Goal: Task Accomplishment & Management: Manage account settings

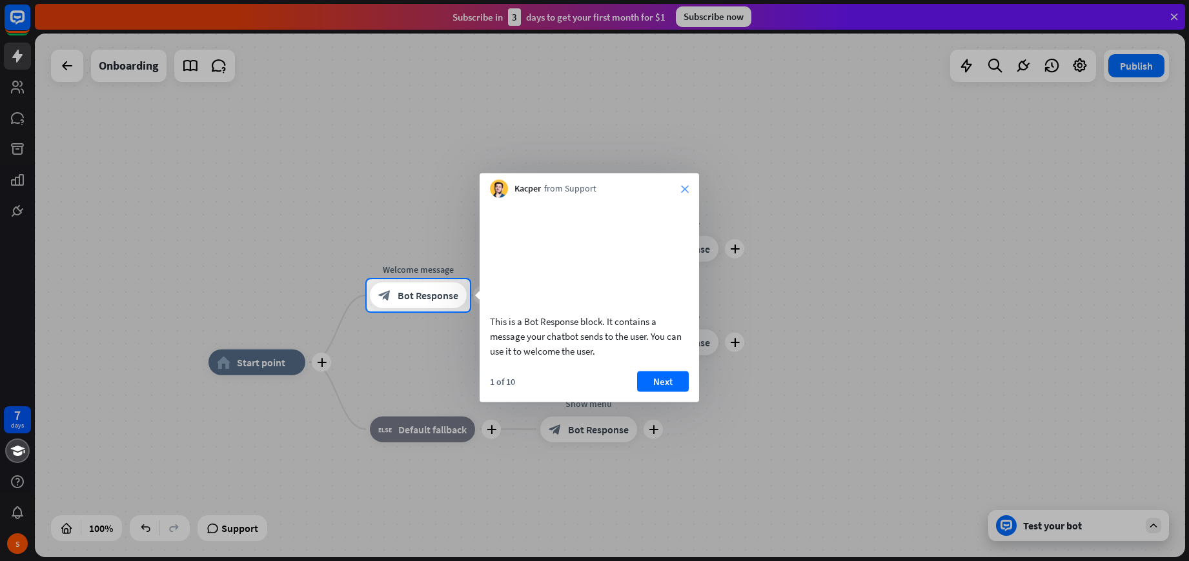
click at [683, 187] on icon "close" at bounding box center [685, 189] width 8 height 8
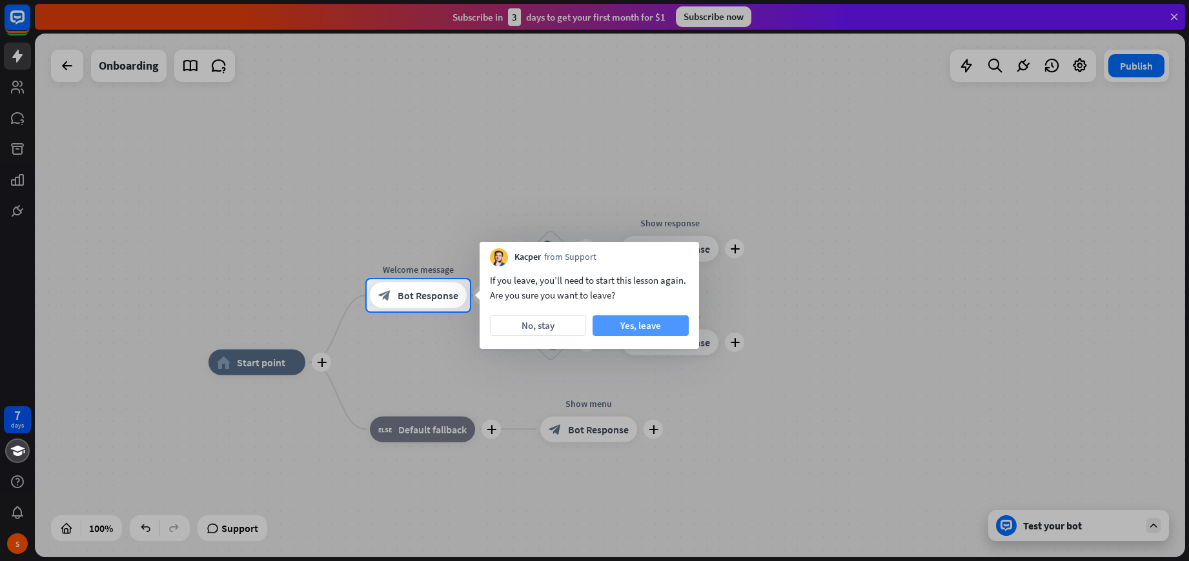
click at [631, 327] on button "Yes, leave" at bounding box center [640, 326] width 96 height 21
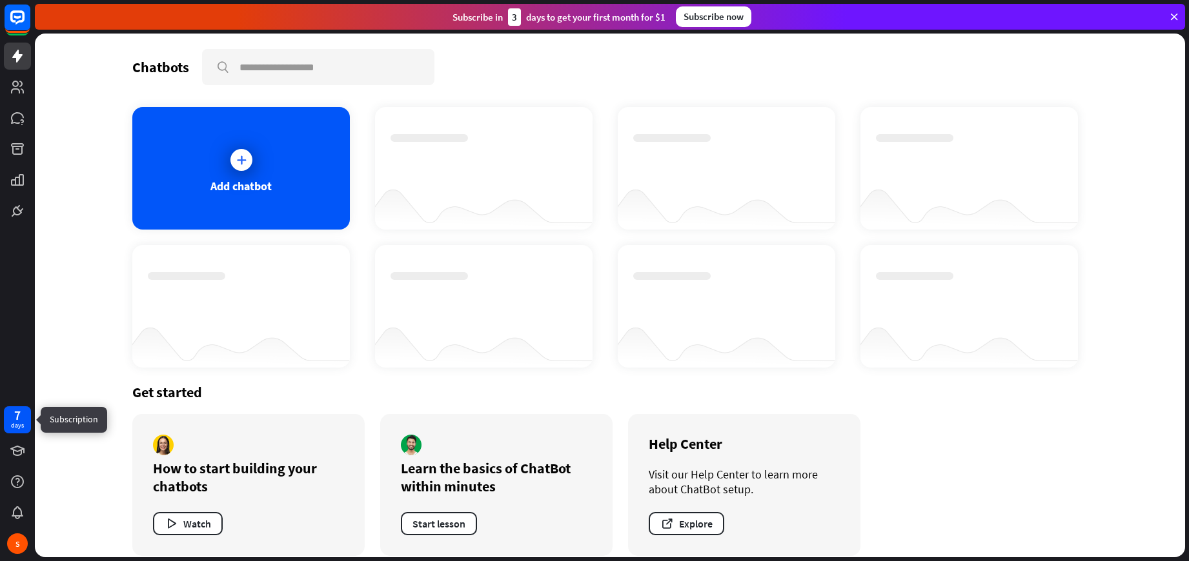
click at [20, 421] on div "days" at bounding box center [17, 425] width 13 height 9
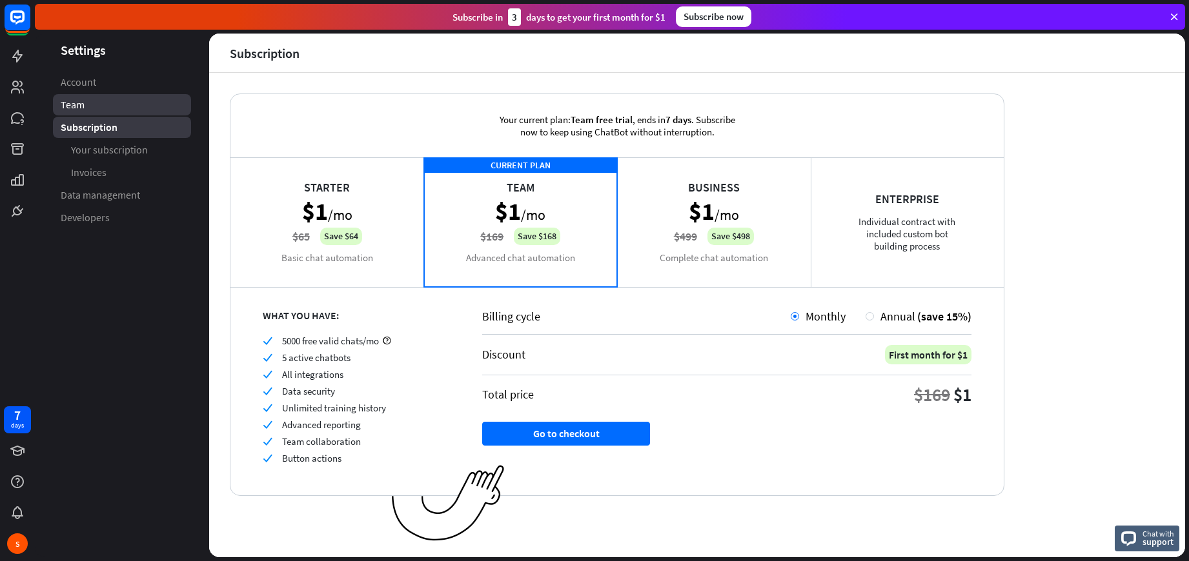
click at [101, 105] on link "Team" at bounding box center [122, 104] width 138 height 21
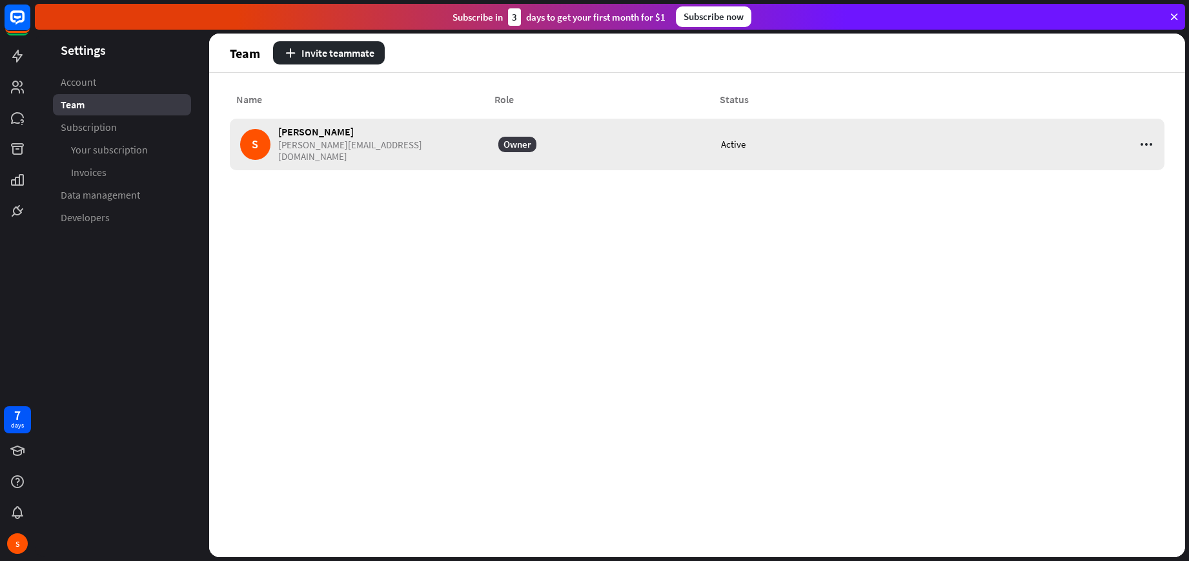
drag, startPoint x: 629, startPoint y: 255, endPoint x: 514, endPoint y: 162, distance: 147.8
click at [614, 259] on div "Name Role Status S [PERSON_NAME] [PERSON_NAME][EMAIL_ADDRESS][DOMAIN_NAME] Owne…" at bounding box center [697, 315] width 976 height 485
click at [319, 54] on button "Invite teammate" at bounding box center [329, 52] width 112 height 23
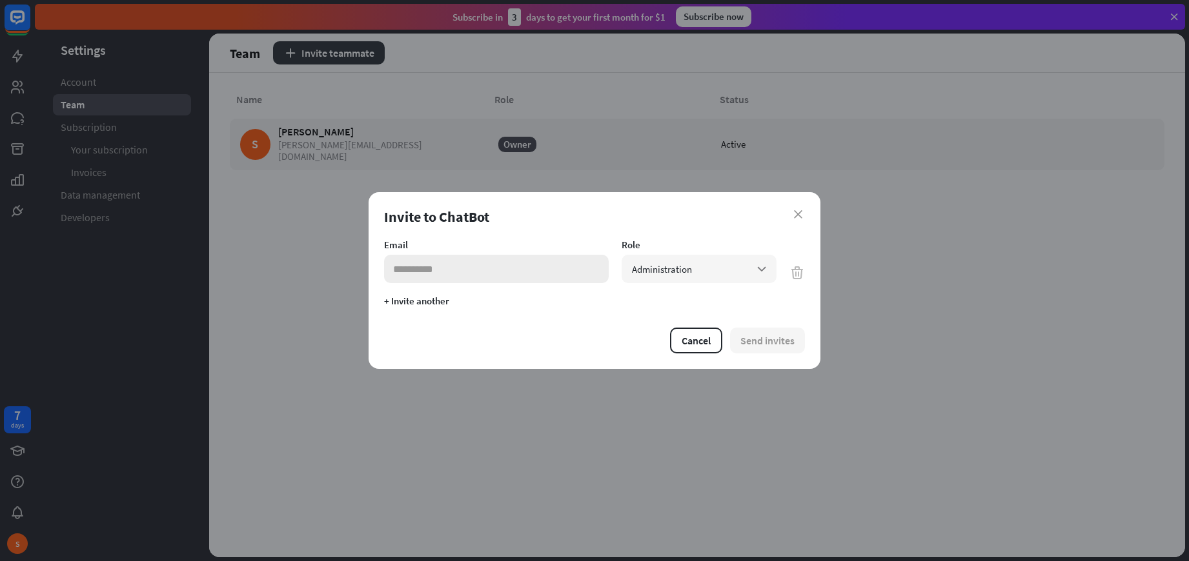
click at [484, 270] on input "email" at bounding box center [496, 269] width 225 height 28
paste input "**********"
type input "**********"
click at [689, 276] on div "Administration arrow_down" at bounding box center [698, 269] width 155 height 28
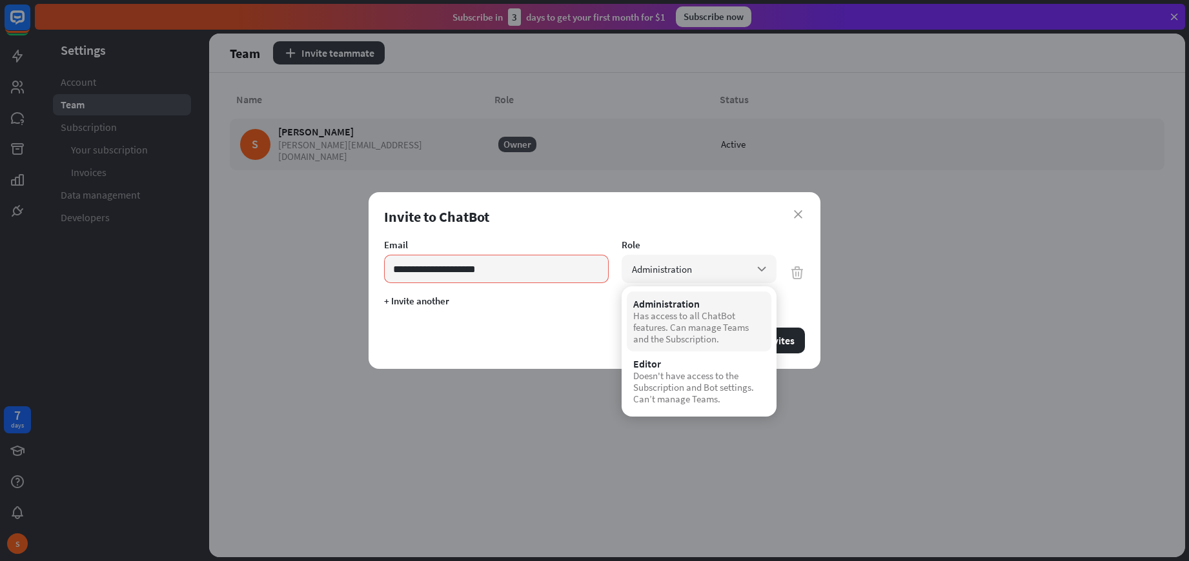
click at [691, 292] on div "Administration Has access to all ChatBot features. Can manage Teams and the Sub…" at bounding box center [699, 322] width 145 height 60
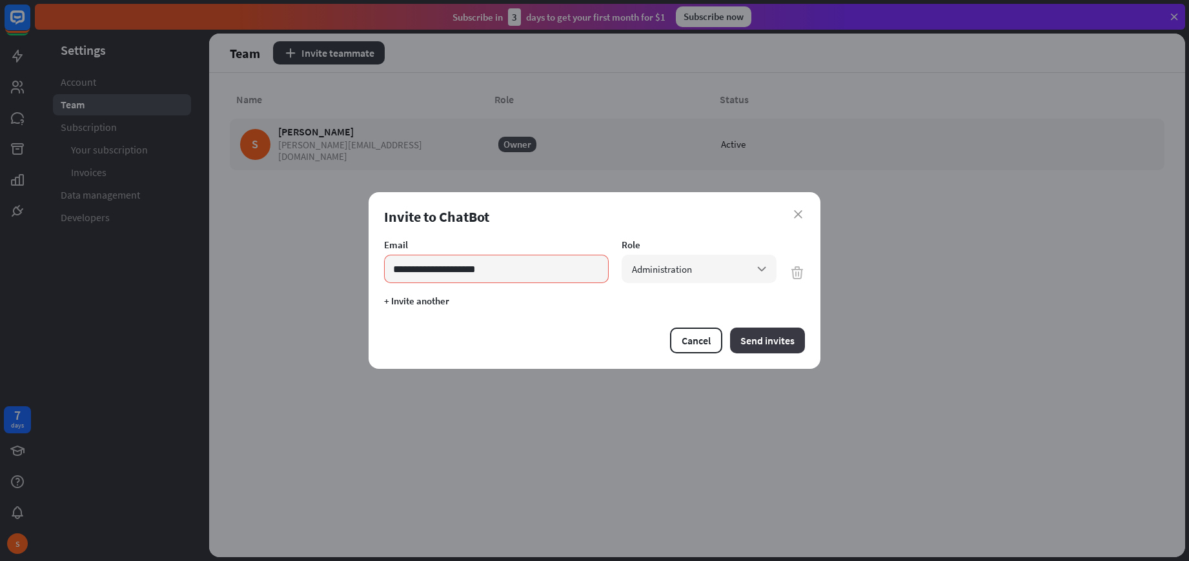
click at [763, 341] on button "Send invites" at bounding box center [767, 341] width 75 height 26
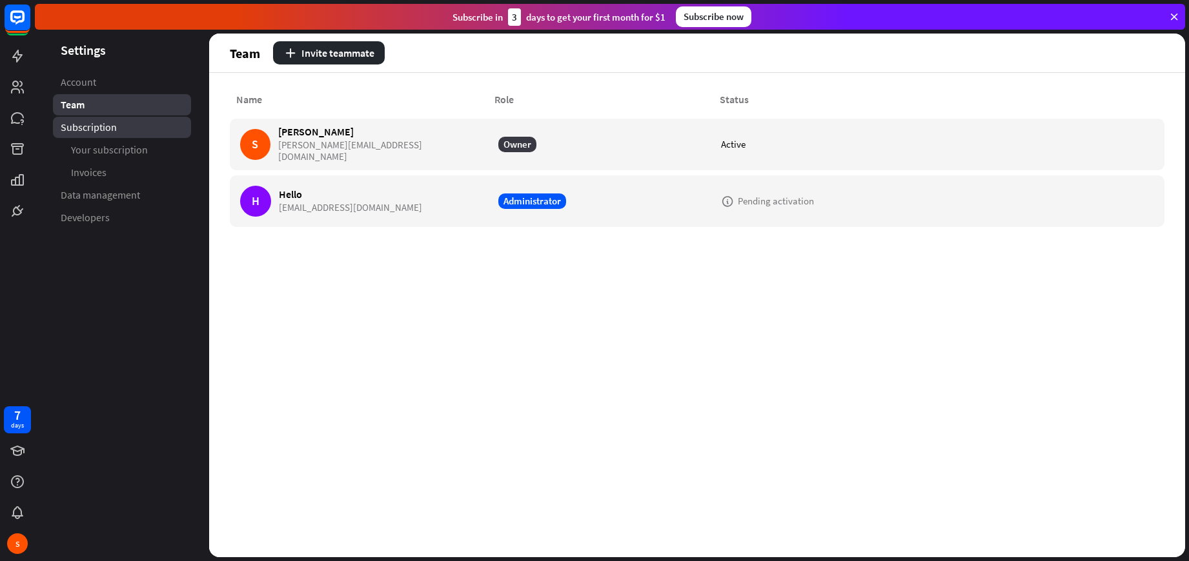
click at [101, 131] on span "Subscription" at bounding box center [89, 128] width 56 height 14
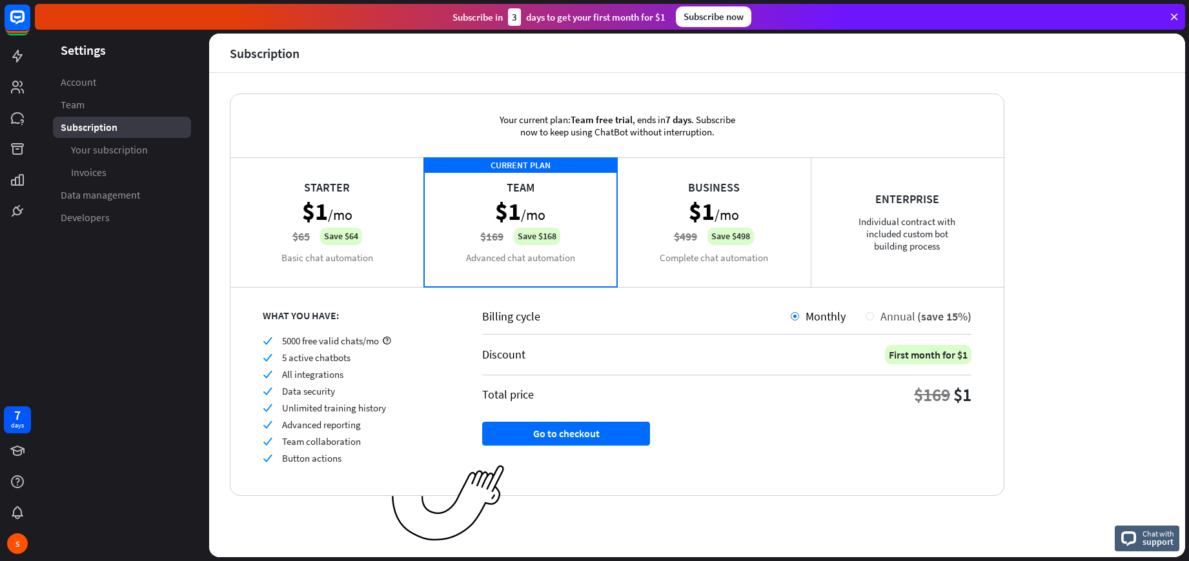
click at [913, 314] on span "Annual" at bounding box center [897, 316] width 35 height 15
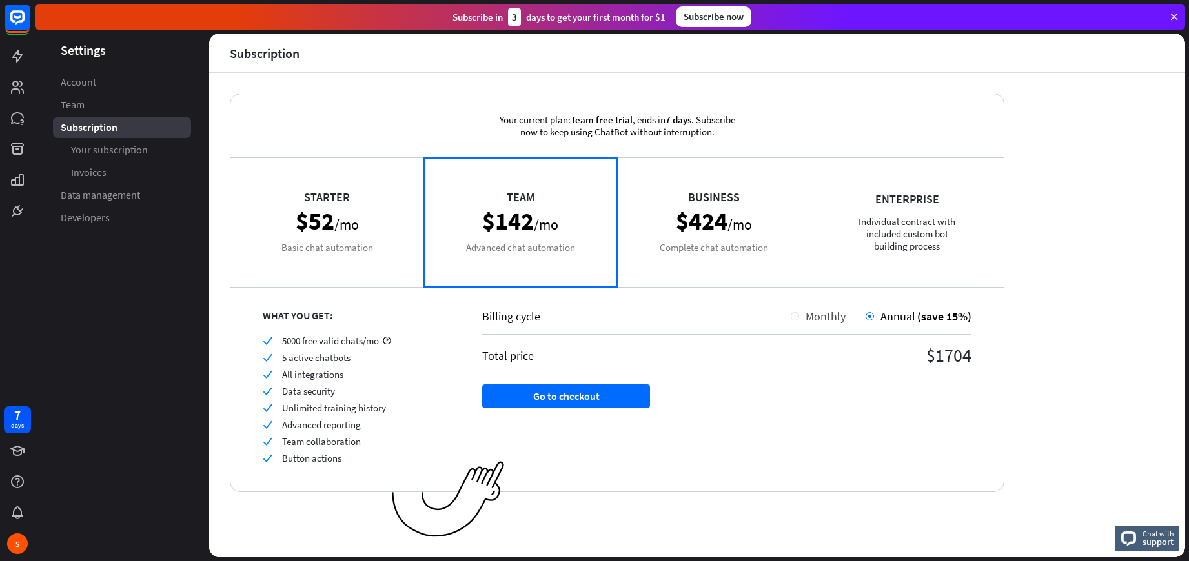
click at [818, 312] on span "Monthly" at bounding box center [825, 316] width 40 height 15
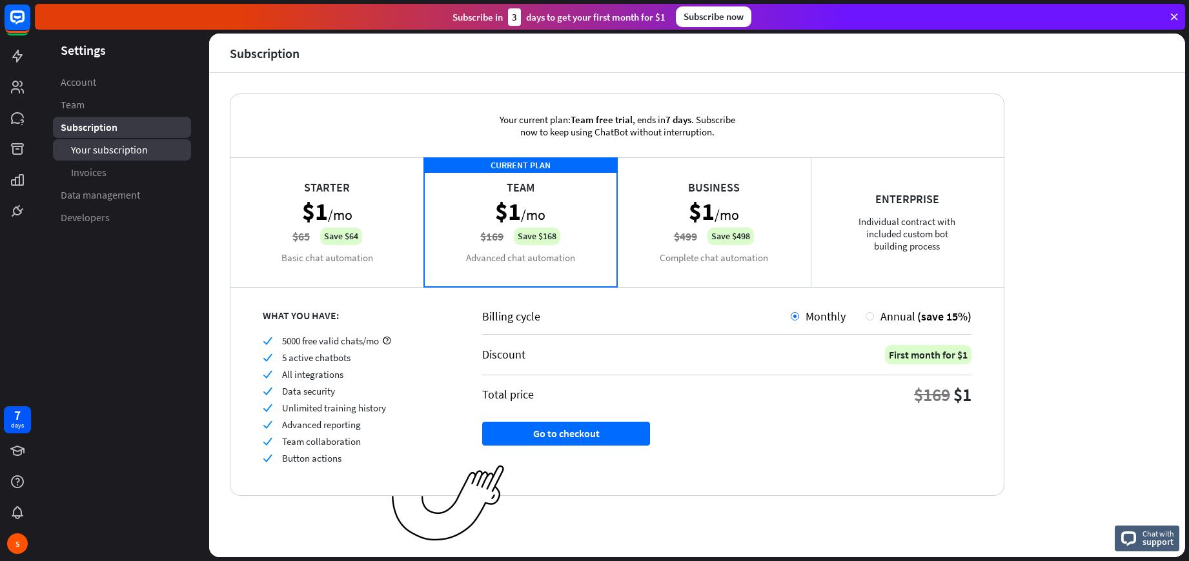
click at [127, 152] on span "Your subscription" at bounding box center [109, 150] width 77 height 14
click at [119, 168] on link "Invoices" at bounding box center [122, 172] width 138 height 21
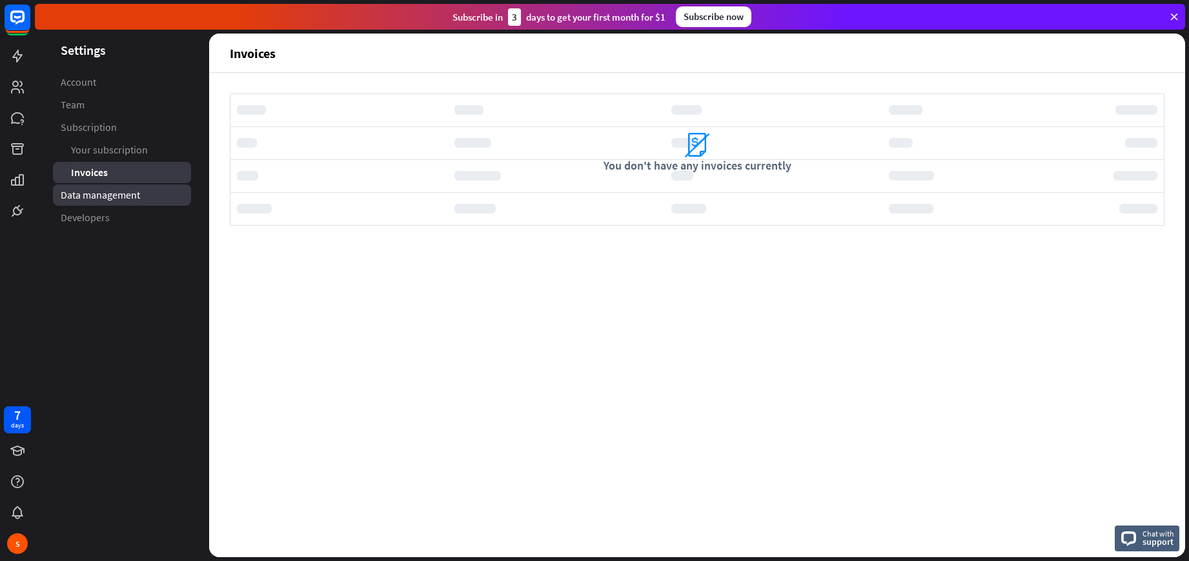
click at [113, 205] on link "Data management" at bounding box center [122, 195] width 138 height 21
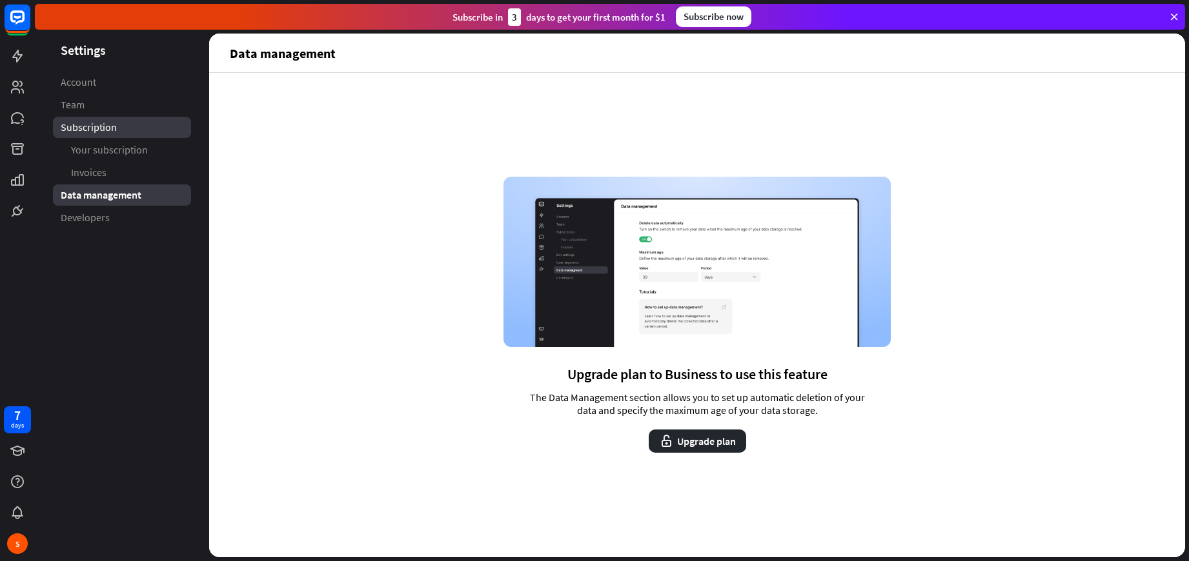
click at [99, 126] on span "Subscription" at bounding box center [89, 128] width 56 height 14
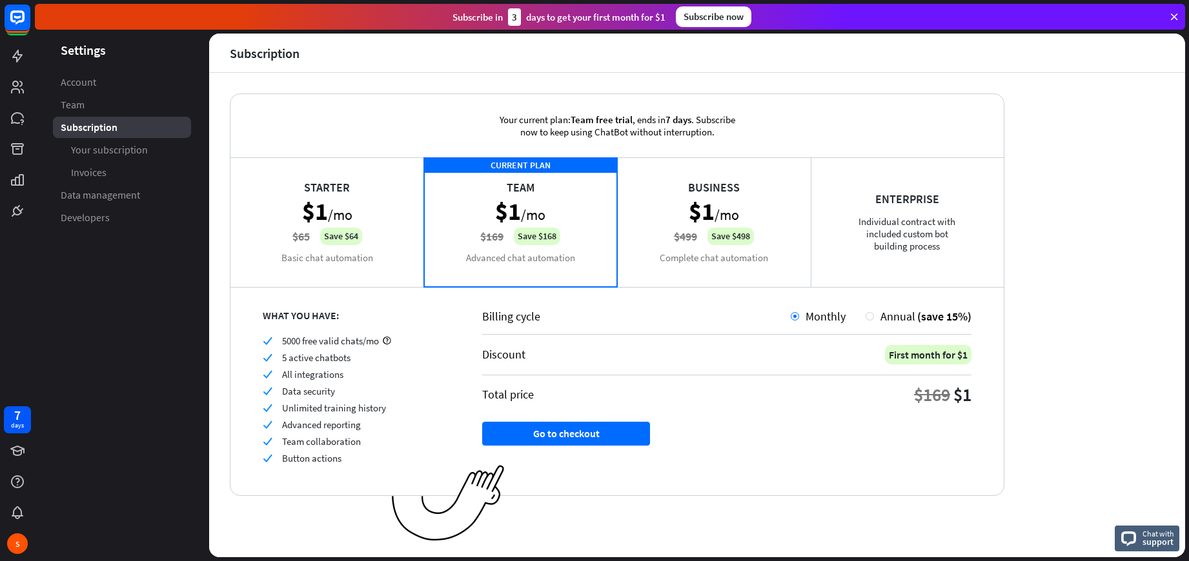
click at [97, 119] on div "Subscription" at bounding box center [122, 127] width 138 height 21
click at [96, 90] on link "Account" at bounding box center [122, 82] width 138 height 21
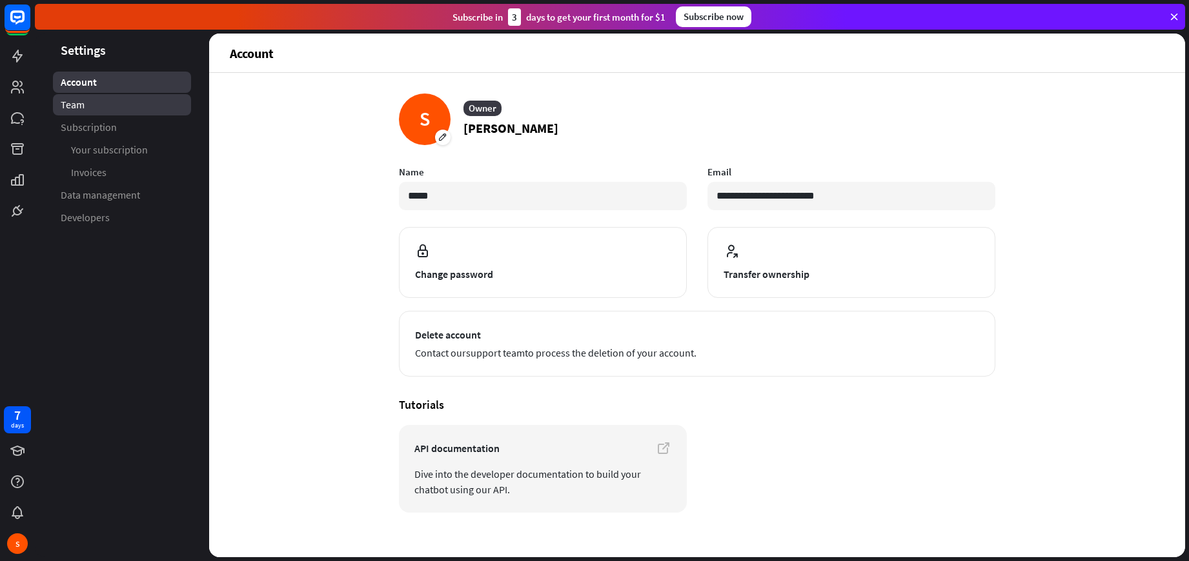
click at [136, 113] on link "Team" at bounding box center [122, 104] width 138 height 21
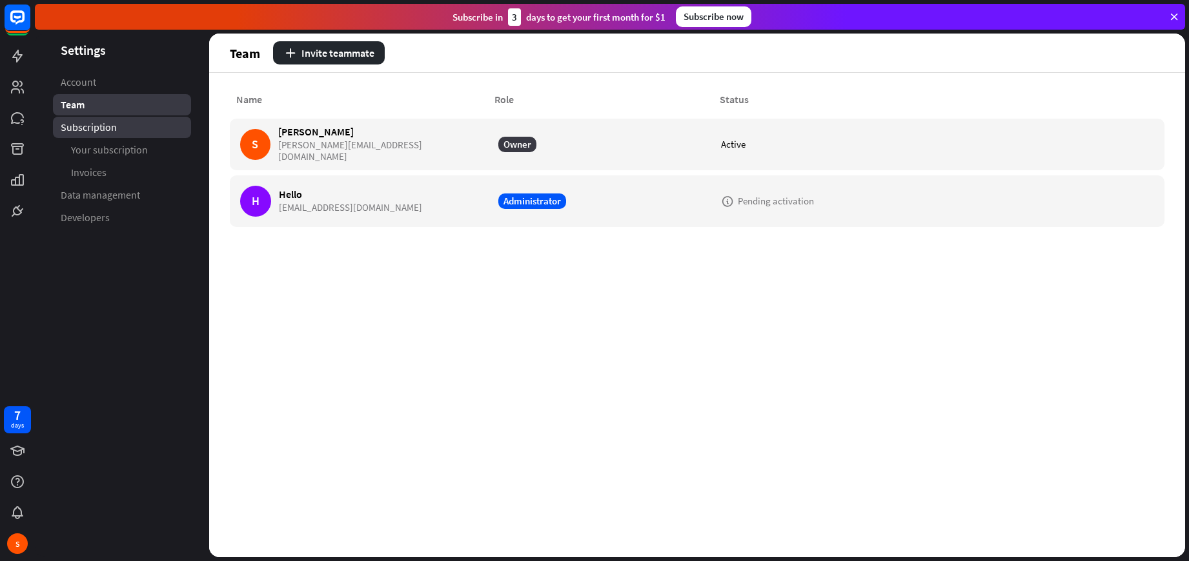
click at [141, 128] on link "Subscription" at bounding box center [122, 127] width 138 height 21
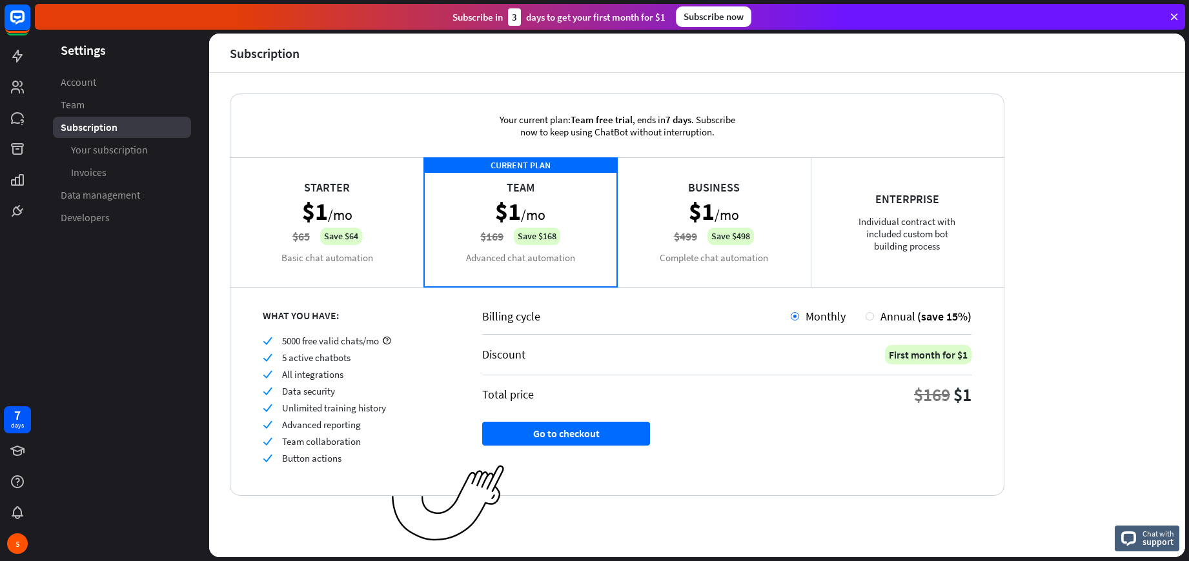
click at [103, 389] on aside "Settings Account Team Subscription Your subscription Invoices Data management D…" at bounding box center [122, 296] width 174 height 524
click at [21, 419] on div "7 days" at bounding box center [17, 420] width 13 height 21
click at [132, 291] on aside "Settings Account Team Subscription Your subscription Invoices Data management D…" at bounding box center [122, 296] width 174 height 524
click at [16, 547] on div "S" at bounding box center [17, 544] width 21 height 21
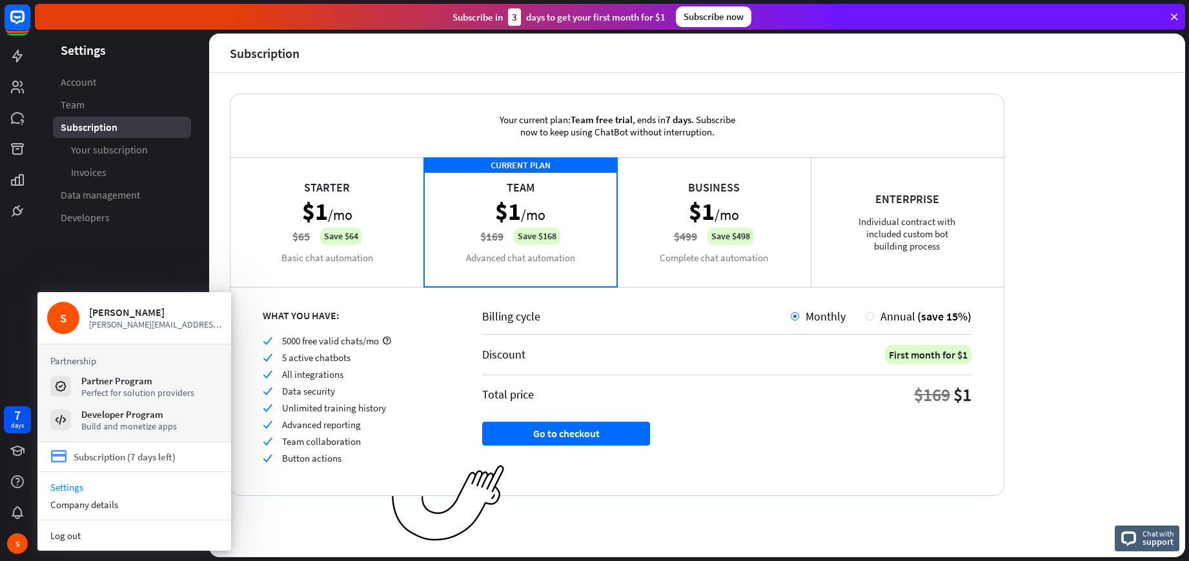
click at [84, 462] on div "Subscription (7 days left)" at bounding box center [125, 457] width 102 height 12
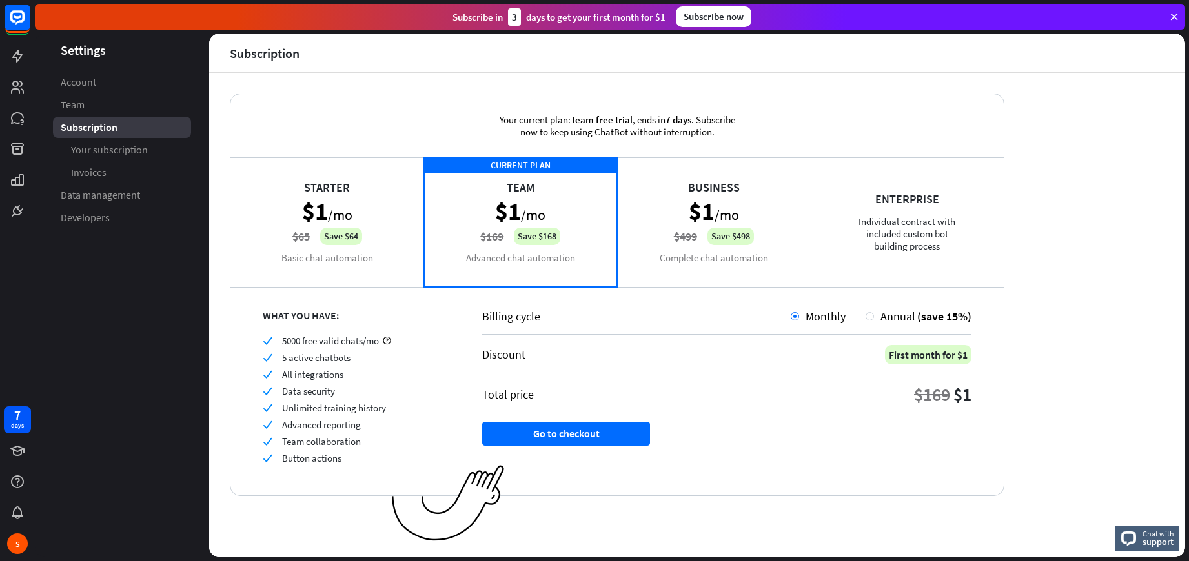
click at [136, 430] on aside "Settings Account Team Subscription Your subscription Invoices Data management D…" at bounding box center [122, 296] width 174 height 524
drag, startPoint x: 558, startPoint y: 118, endPoint x: 694, endPoint y: 116, distance: 136.2
click at [694, 116] on div "Your current plan: Team free trial , ends [DATE] . Subscribe now to keep using …" at bounding box center [617, 125] width 278 height 63
drag, startPoint x: 687, startPoint y: 117, endPoint x: 669, endPoint y: 118, distance: 17.4
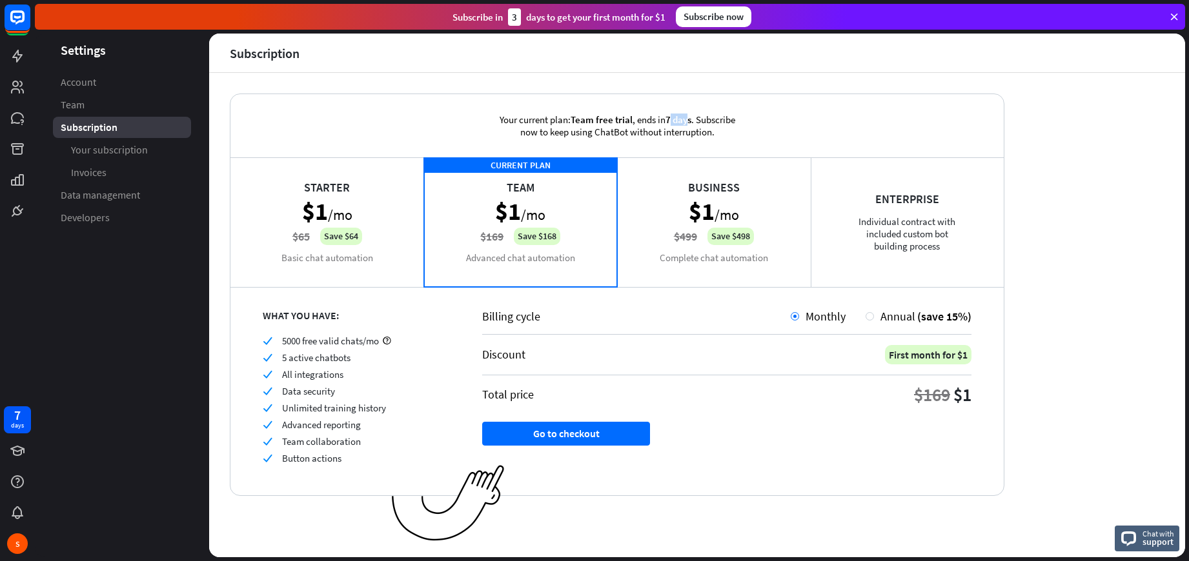
click at [669, 118] on span "7 days" at bounding box center [678, 120] width 26 height 12
click at [672, 119] on span "7 days" at bounding box center [678, 120] width 26 height 12
drag, startPoint x: 691, startPoint y: 119, endPoint x: 672, endPoint y: 119, distance: 18.7
click at [672, 119] on span "7 days" at bounding box center [678, 120] width 26 height 12
drag, startPoint x: 665, startPoint y: 119, endPoint x: 698, endPoint y: 108, distance: 34.9
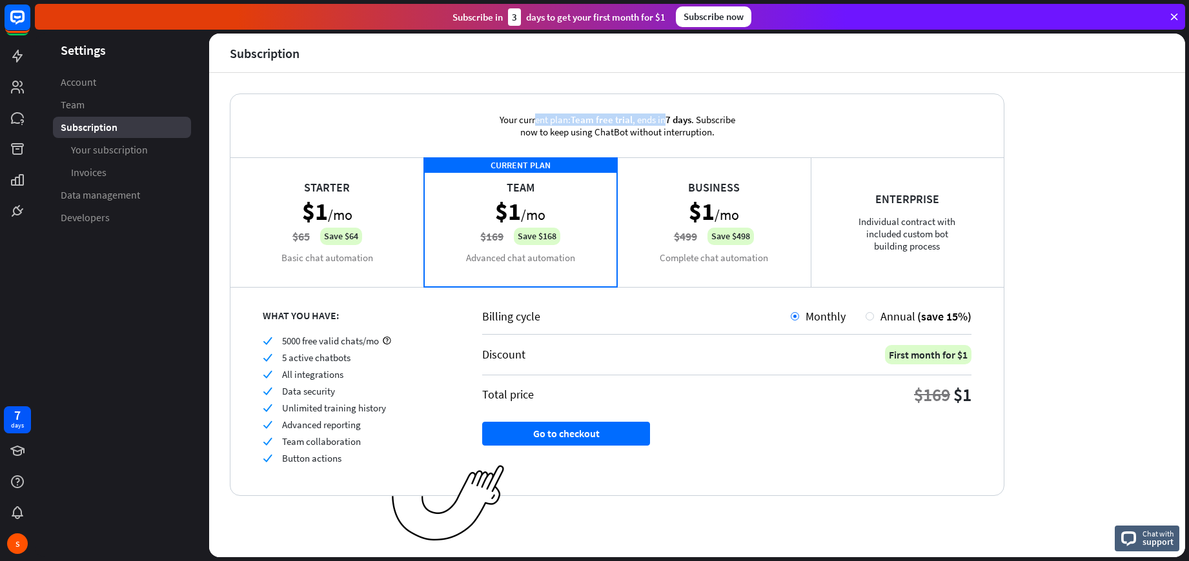
click at [698, 108] on div "Your current plan: Team free trial , ends [DATE] . Subscribe now to keep using …" at bounding box center [617, 125] width 278 height 63
click at [688, 119] on span "7 days" at bounding box center [678, 120] width 26 height 12
drag, startPoint x: 693, startPoint y: 117, endPoint x: 665, endPoint y: 121, distance: 28.7
click at [665, 121] on div "Your current plan: Team free trial , ends [DATE] . Subscribe now to keep using …" at bounding box center [617, 125] width 278 height 63
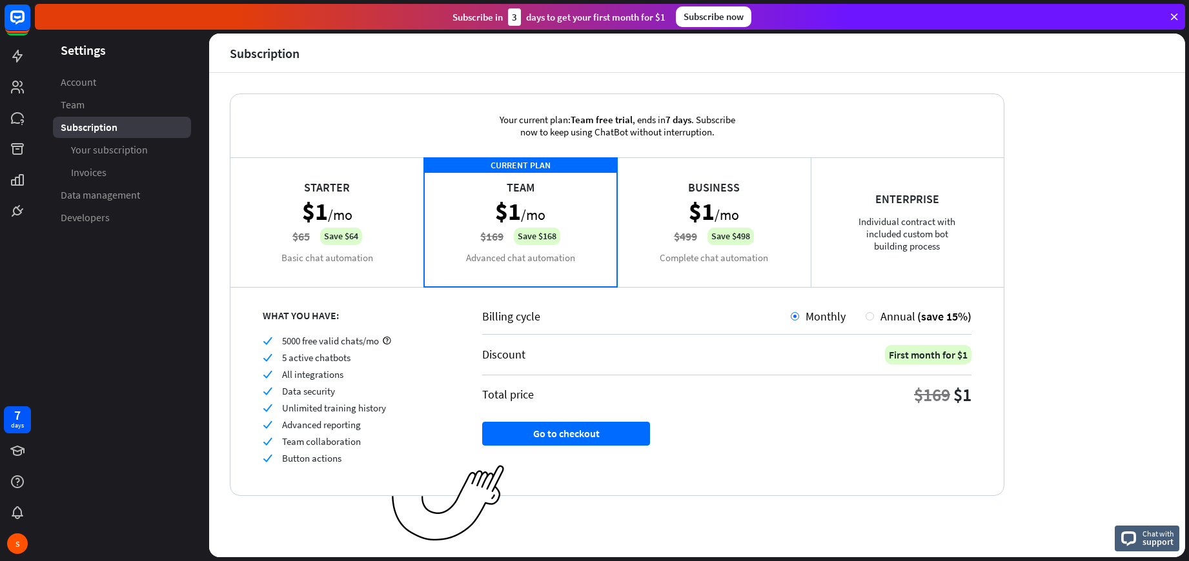
click at [351, 274] on div "Starter $1 /mo $65 Save $64 Basic chat automation" at bounding box center [327, 221] width 194 height 129
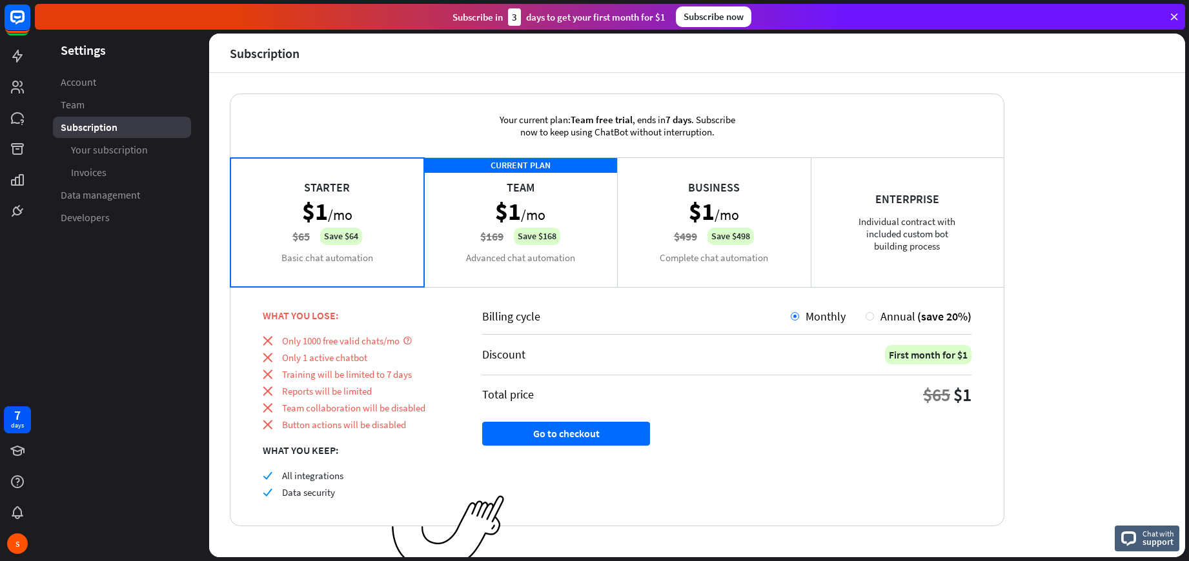
click at [488, 143] on div "Your current plan: Team free trial , ends [DATE] . Subscribe now to keep using …" at bounding box center [617, 125] width 278 height 63
click at [496, 130] on div "Your current plan: Team free trial , ends [DATE] . Subscribe now to keep using …" at bounding box center [617, 125] width 278 height 63
click at [542, 130] on div "Your current plan: Team free trial , ends [DATE] . Subscribe now to keep using …" at bounding box center [617, 125] width 278 height 63
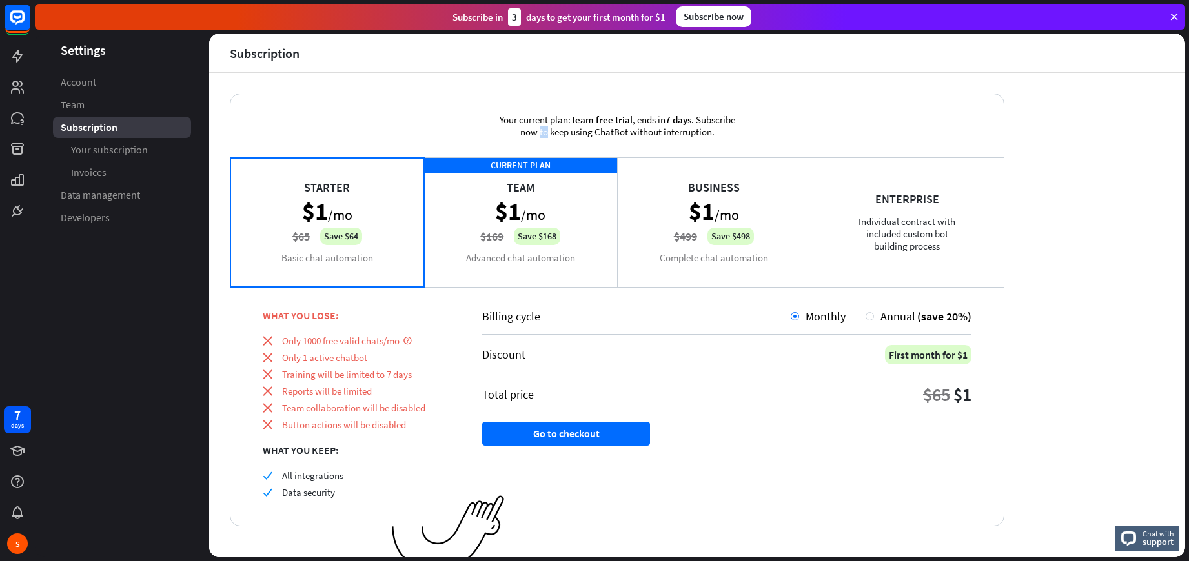
click at [542, 130] on div "Your current plan: Team free trial , ends [DATE] . Subscribe now to keep using …" at bounding box center [617, 125] width 278 height 63
drag, startPoint x: 567, startPoint y: 123, endPoint x: 702, endPoint y: 136, distance: 135.5
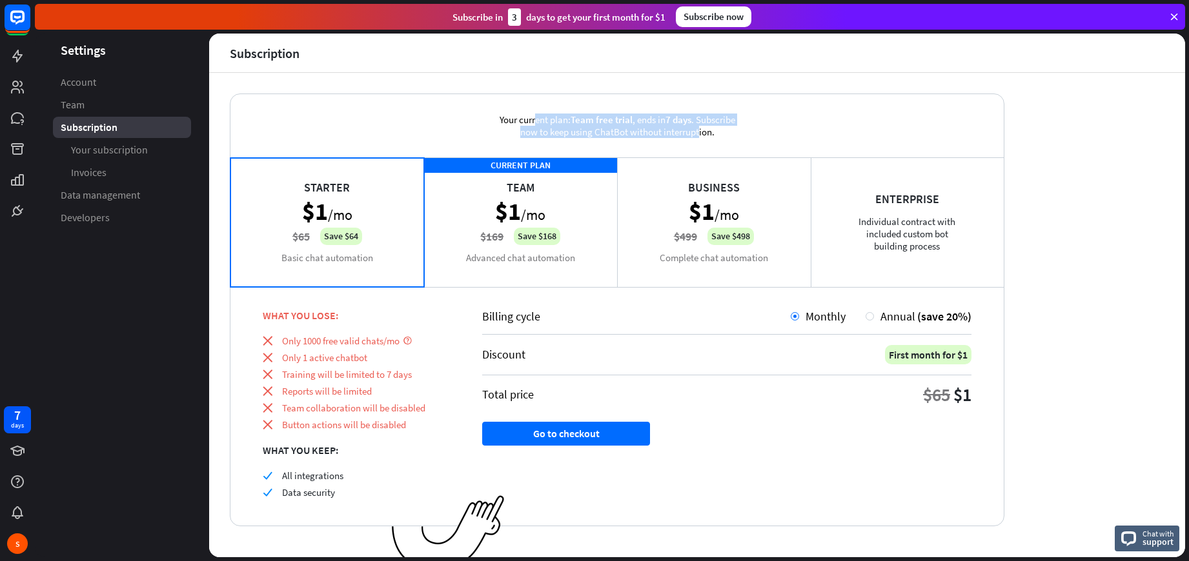
click at [701, 136] on div "Your current plan: Team free trial , ends [DATE] . Subscribe now to keep using …" at bounding box center [617, 125] width 278 height 63
drag, startPoint x: 702, startPoint y: 136, endPoint x: 725, endPoint y: 137, distance: 23.3
click at [702, 136] on div "Your current plan: Team free trial , ends [DATE] . Subscribe now to keep using …" at bounding box center [617, 125] width 278 height 63
drag, startPoint x: 725, startPoint y: 136, endPoint x: 459, endPoint y: 98, distance: 269.2
click at [459, 98] on div "Your current plan: Team free trial , ends [DATE] . Subscribe now to keep using …" at bounding box center [616, 125] width 773 height 63
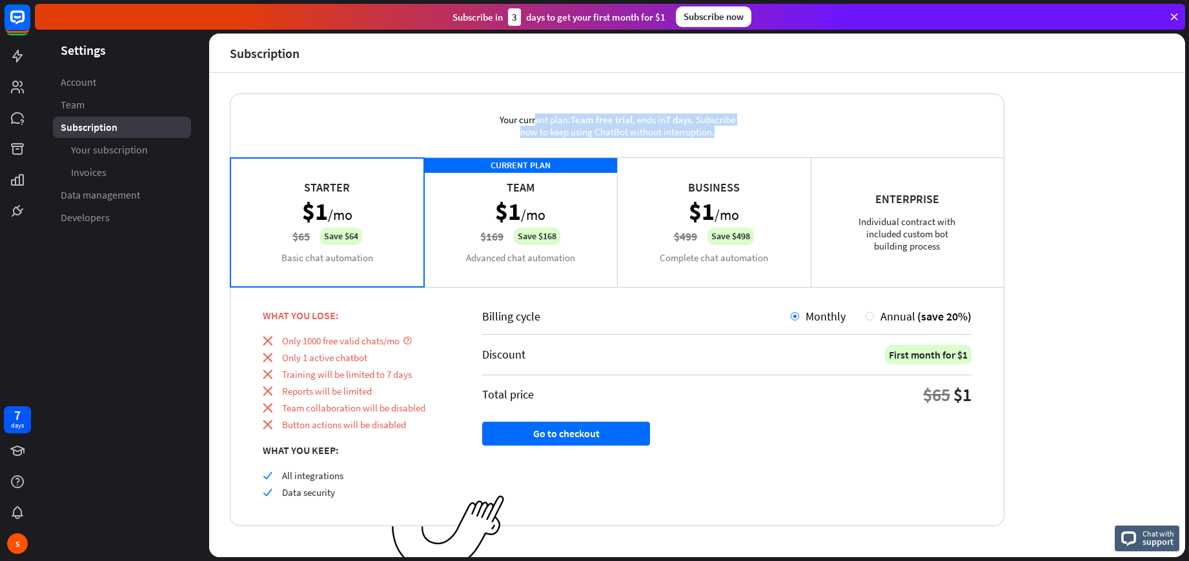
click at [461, 99] on div "Your current plan: Team free trial , ends [DATE] . Subscribe now to keep using …" at bounding box center [616, 125] width 773 height 63
